Goal: Task Accomplishment & Management: Complete application form

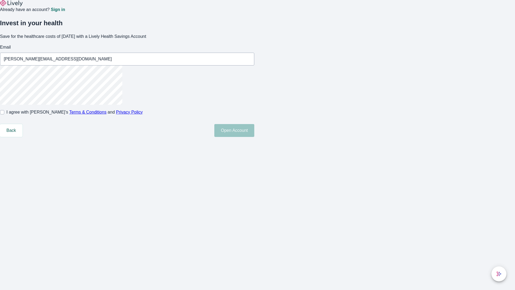
click at [4, 114] on input "I agree with Lively’s Terms & Conditions and Privacy Policy" at bounding box center [2, 112] width 4 height 4
checkbox input "true"
click at [254, 137] on button "Open Account" at bounding box center [234, 130] width 40 height 13
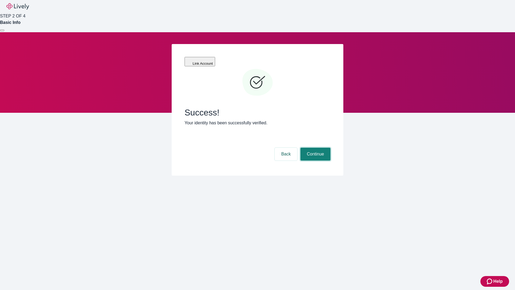
click at [314, 147] on button "Continue" at bounding box center [315, 153] width 30 height 13
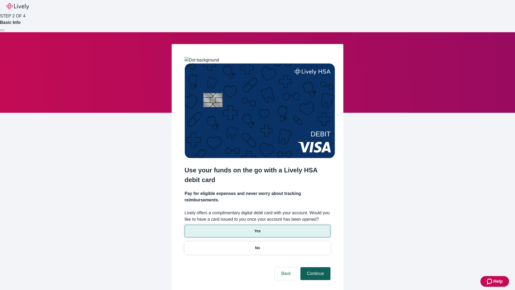
click at [257, 228] on p "Yes" at bounding box center [257, 231] width 6 height 6
click at [314, 267] on button "Continue" at bounding box center [315, 273] width 30 height 13
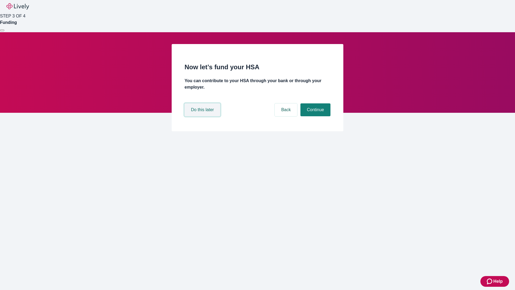
click at [203, 116] on button "Do this later" at bounding box center [202, 109] width 36 height 13
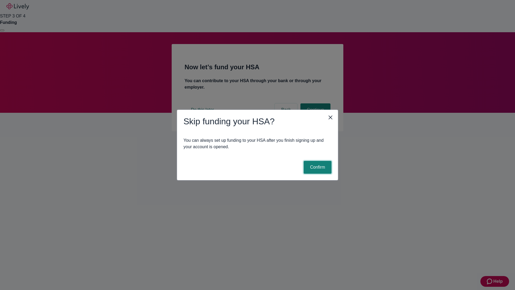
click at [317, 167] on button "Confirm" at bounding box center [317, 167] width 28 height 13
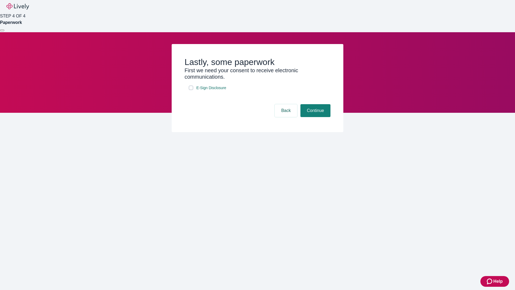
click at [191, 90] on input "E-Sign Disclosure" at bounding box center [191, 88] width 4 height 4
checkbox input "true"
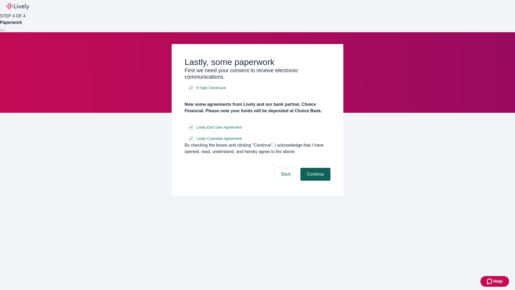
click at [314, 180] on button "Continue" at bounding box center [315, 174] width 30 height 13
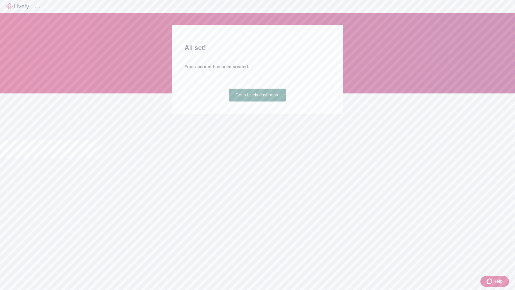
click at [257, 101] on link "Go to Lively dashboard" at bounding box center [257, 94] width 57 height 13
